Goal: Task Accomplishment & Management: Use online tool/utility

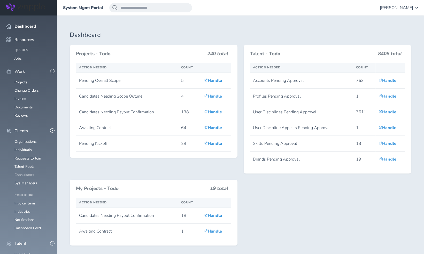
click at [28, 172] on link "Consultants" at bounding box center [24, 174] width 20 height 5
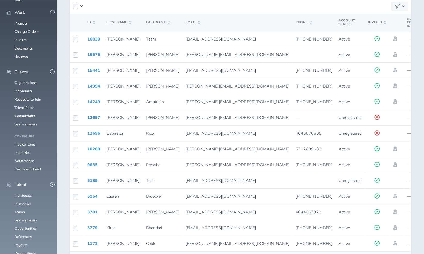
scroll to position [97, 0]
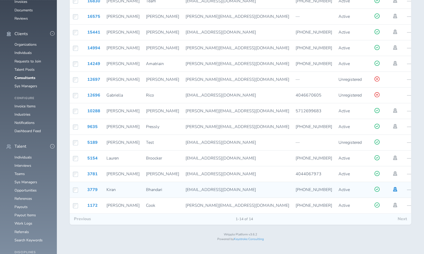
click at [393, 191] on icon at bounding box center [395, 189] width 4 height 5
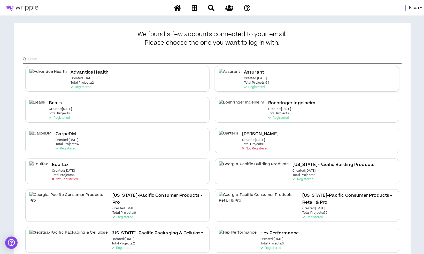
click at [244, 78] on p "Created: May 6 2021" at bounding box center [255, 79] width 23 height 4
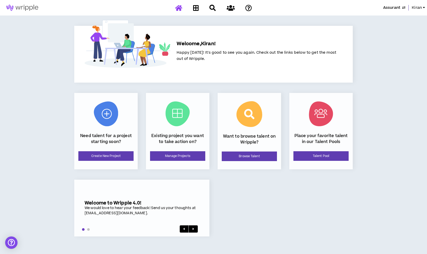
click at [171, 163] on div "Existing project you want to take action on? Manage Projects" at bounding box center [177, 131] width 63 height 76
click at [178, 157] on link "Manage Projects" at bounding box center [177, 156] width 55 height 10
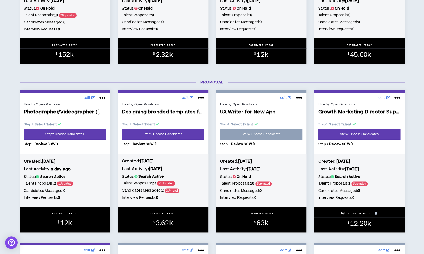
scroll to position [335, 0]
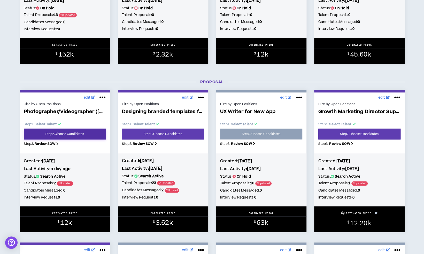
click at [79, 137] on link "Step 2 . Choose Candidates" at bounding box center [65, 134] width 82 height 11
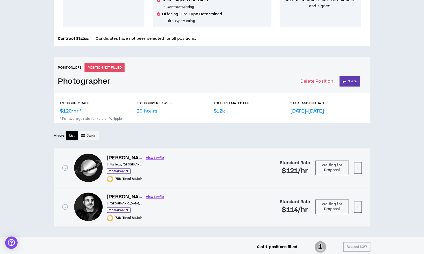
scroll to position [157, 0]
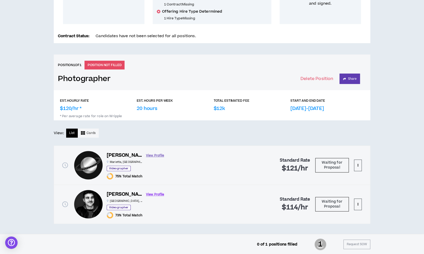
click at [146, 156] on link "View Profile" at bounding box center [155, 155] width 18 height 9
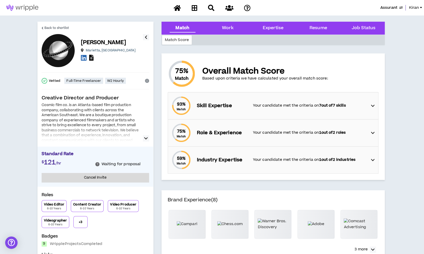
click at [92, 58] on icon at bounding box center [91, 58] width 4 height 6
click at [68, 27] on span "Back to shortlist" at bounding box center [56, 28] width 25 height 5
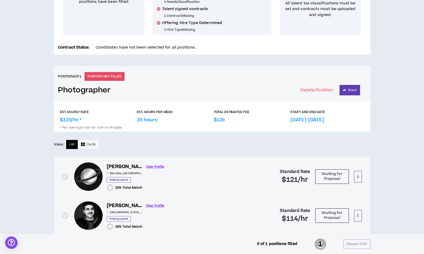
scroll to position [157, 0]
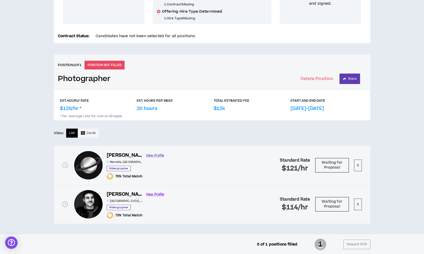
click at [148, 155] on link "View Profile" at bounding box center [155, 155] width 18 height 9
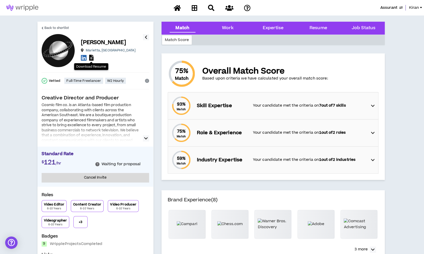
click at [92, 60] on icon at bounding box center [91, 58] width 4 height 6
click at [54, 29] on span "Back to shortlist" at bounding box center [56, 28] width 25 height 5
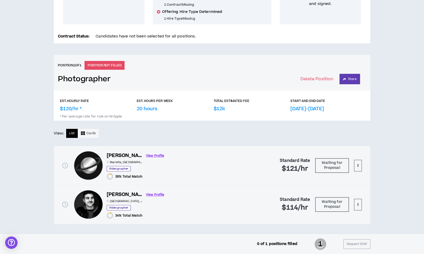
scroll to position [157, 0]
click at [146, 192] on link "View Profile" at bounding box center [155, 194] width 18 height 9
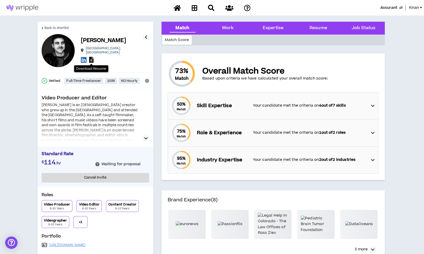
click at [92, 58] on icon at bounding box center [91, 60] width 4 height 6
click at [56, 31] on link "Back to shortlist" at bounding box center [56, 28] width 28 height 12
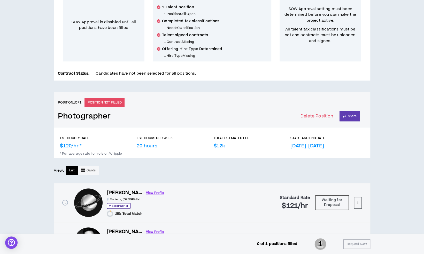
scroll to position [157, 0]
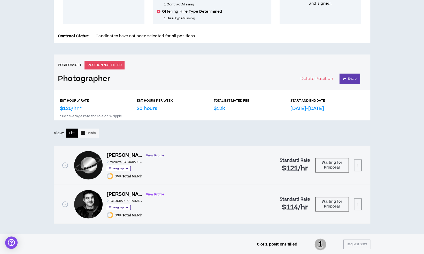
click at [146, 156] on link "View Profile" at bounding box center [155, 155] width 18 height 9
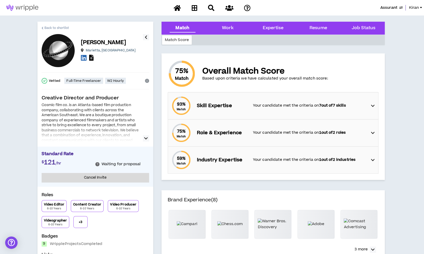
click at [57, 25] on link "Back to shortlist" at bounding box center [56, 28] width 28 height 12
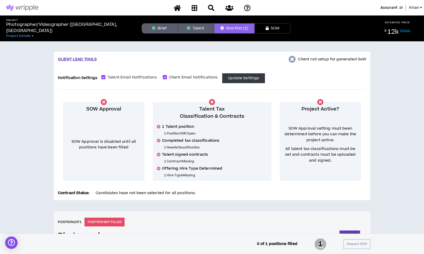
click at [378, 69] on div "CLIENT LEAD TOOLS Client not setup for generated SoW Notification Settings Tale…" at bounding box center [212, 216] width 424 height 350
click at [170, 33] on button "Brief" at bounding box center [159, 28] width 36 height 10
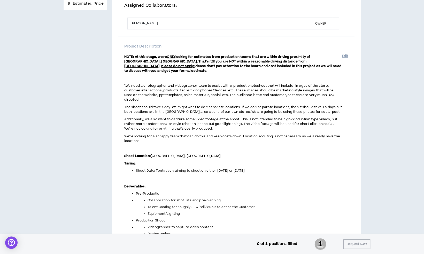
scroll to position [89, 0]
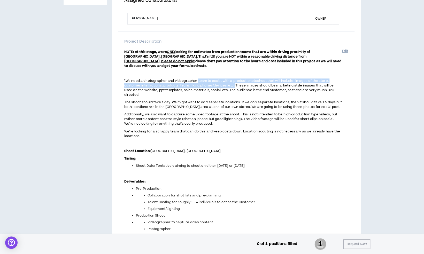
drag, startPoint x: 197, startPoint y: 75, endPoint x: 232, endPoint y: 80, distance: 35.7
click at [232, 80] on span "\We need a ohotographer and videographer team to assist with a product photosho…" at bounding box center [229, 87] width 210 height 19
copy span "team to assist with a product photoshoot that will include- images of the store…"
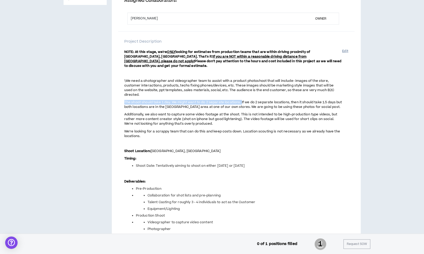
drag, startPoint x: 124, startPoint y: 92, endPoint x: 241, endPoint y: 93, distance: 116.9
click at [241, 100] on span "The shoot should take 1 day. We might want to do 2 separate locations. If we do…" at bounding box center [233, 104] width 218 height 9
copy span "The shoot should take 1 day. We might want to do 2 separate locations."
click at [241, 100] on span "The shoot should take 1 day. We might want to do 2 separate locations. If we do…" at bounding box center [233, 104] width 218 height 9
drag, startPoint x: 124, startPoint y: 92, endPoint x: 240, endPoint y: 93, distance: 115.9
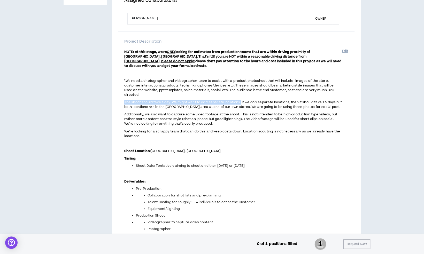
click at [240, 100] on span "The shoot should take 1 day. We might want to do 2 separate locations. If we do…" at bounding box center [233, 104] width 218 height 9
copy span "The shoot should take 1 day. We might want to do 2 separate locations."
click at [344, 148] on div "NOTE: At this stage, we're ONLY looking for estimates from production teams tha…" at bounding box center [236, 168] width 224 height 242
drag, startPoint x: 290, startPoint y: 93, endPoint x: 188, endPoint y: 98, distance: 101.8
click at [188, 100] on span "The shoot should take 1 day. We might want to do 2 separate locations. If we do…" at bounding box center [233, 104] width 218 height 9
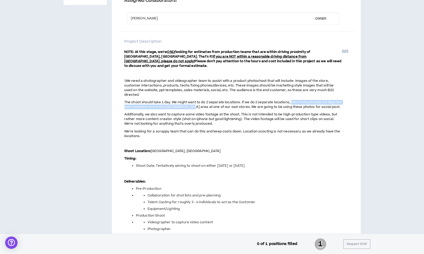
copy span "then it should take 1.5 days but both locations are in the Nashville area"
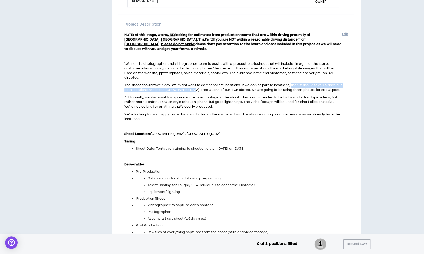
scroll to position [106, 0]
drag, startPoint x: 155, startPoint y: 138, endPoint x: 247, endPoint y: 139, distance: 91.1
click at [247, 146] on li "Shoot Date: Tentatively aiming to shoot on either 9/8/25 or 9/11/25" at bounding box center [239, 148] width 206 height 5
copy span "Tentatively aiming to shoot on either 9/8/25 or 9/11/25"
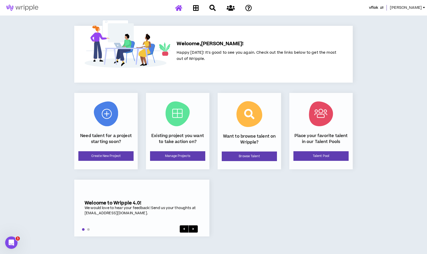
click at [423, 9] on link "[PERSON_NAME]" at bounding box center [408, 8] width 37 height 6
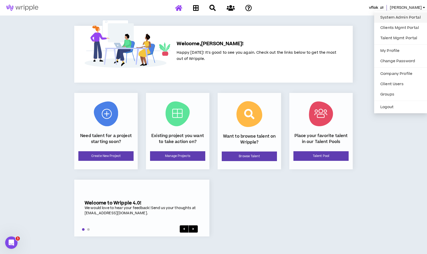
click at [400, 19] on link "System Admin Portal" at bounding box center [401, 18] width 47 height 8
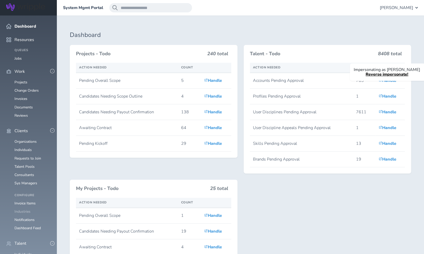
scroll to position [53, 0]
click at [28, 252] on link "Individuals" at bounding box center [22, 254] width 17 height 5
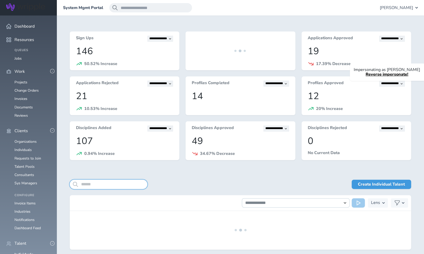
click at [115, 185] on input "search" at bounding box center [108, 184] width 77 height 9
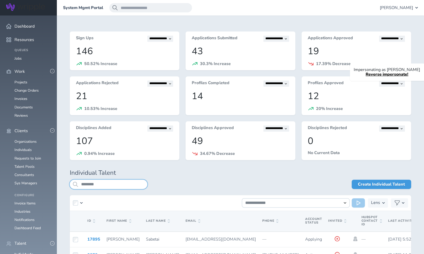
scroll to position [50, 0]
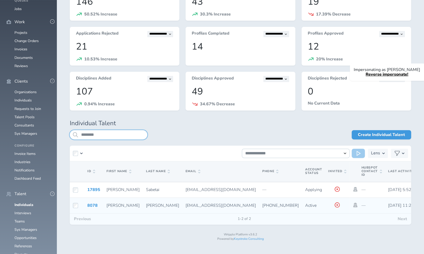
type input "********"
drag, startPoint x: 149, startPoint y: 205, endPoint x: 204, endPoint y: 208, distance: 55.3
click at [204, 208] on td "missioncontrol@cosmicfilm.co" at bounding box center [220, 206] width 77 height 16
copy span "missioncontrol@cosmicfilm.co"
